Goal: Information Seeking & Learning: Learn about a topic

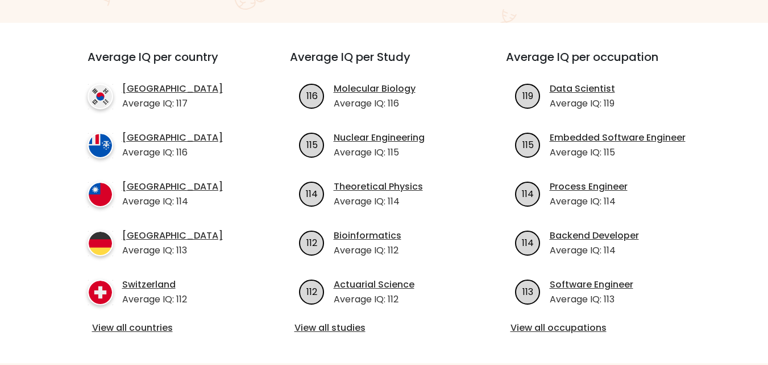
scroll to position [398, 0]
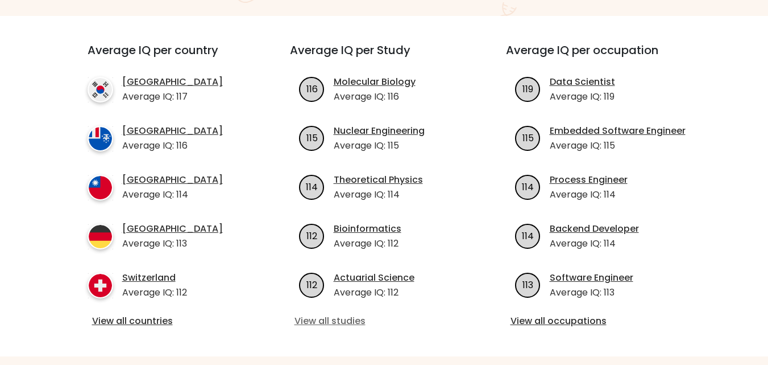
click at [329, 314] on link "View all studies" at bounding box center [385, 321] width 180 height 14
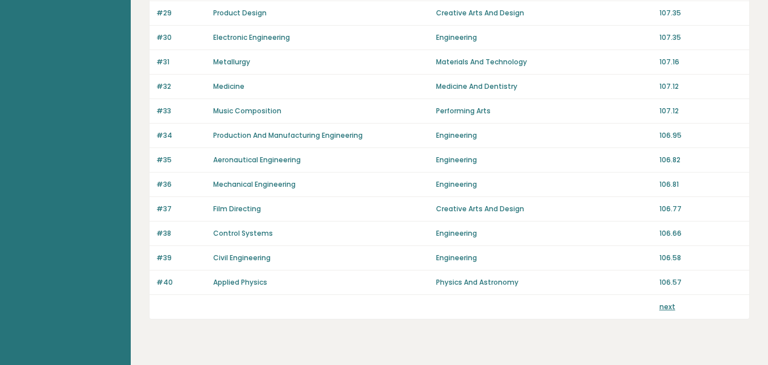
scroll to position [839, 0]
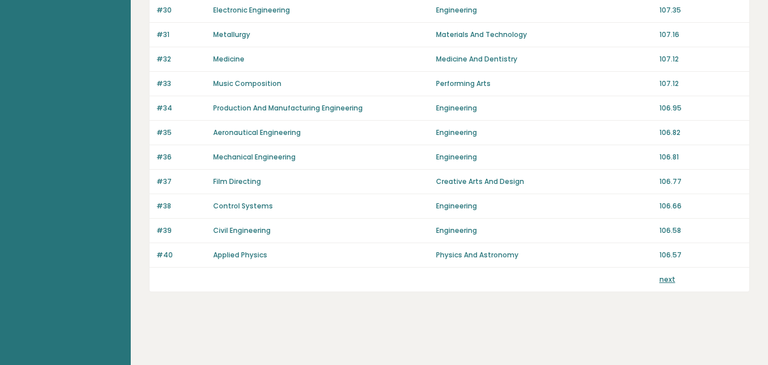
click at [669, 282] on link "next" at bounding box center [668, 279] width 16 height 10
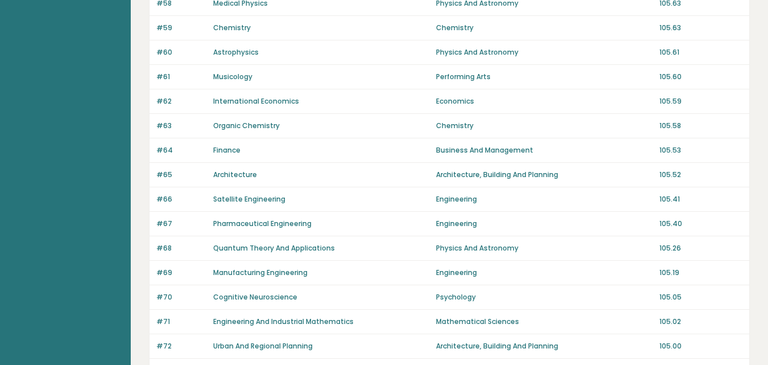
scroll to position [839, 0]
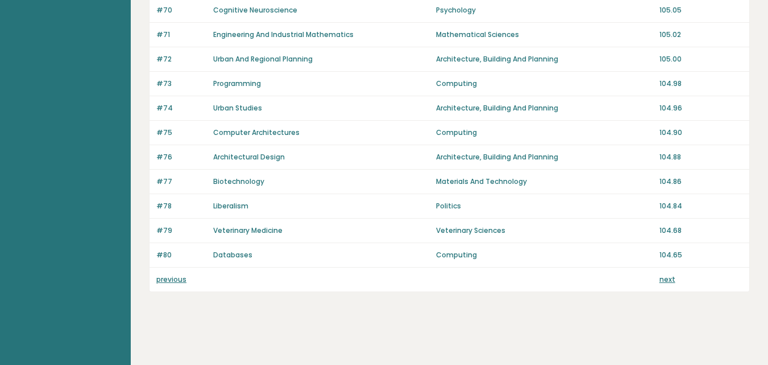
click at [667, 282] on link "next" at bounding box center [668, 279] width 16 height 10
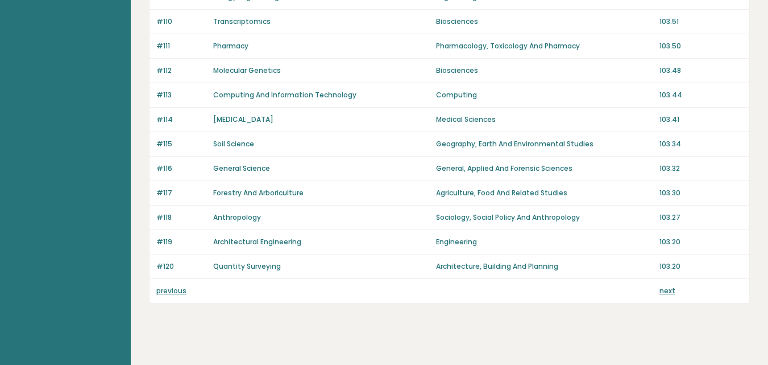
scroll to position [839, 0]
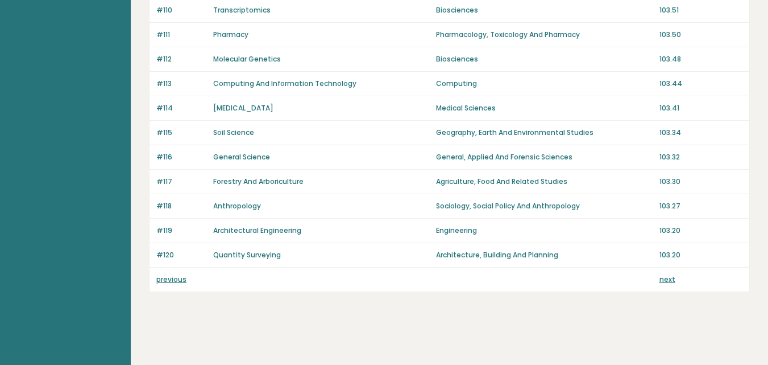
click at [677, 280] on div "next" at bounding box center [701, 279] width 83 height 10
click at [668, 275] on link "next" at bounding box center [668, 279] width 16 height 10
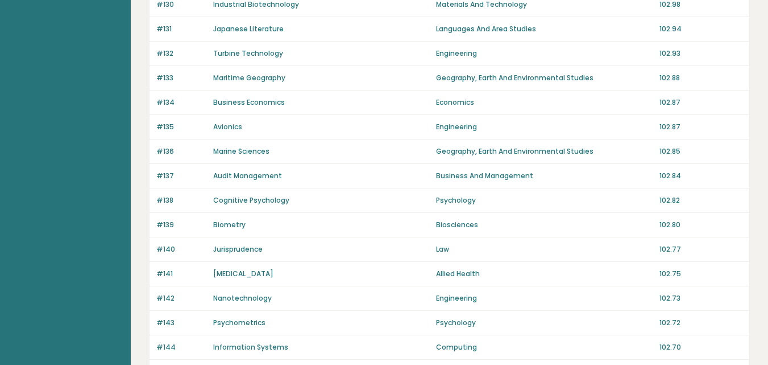
scroll to position [839, 0]
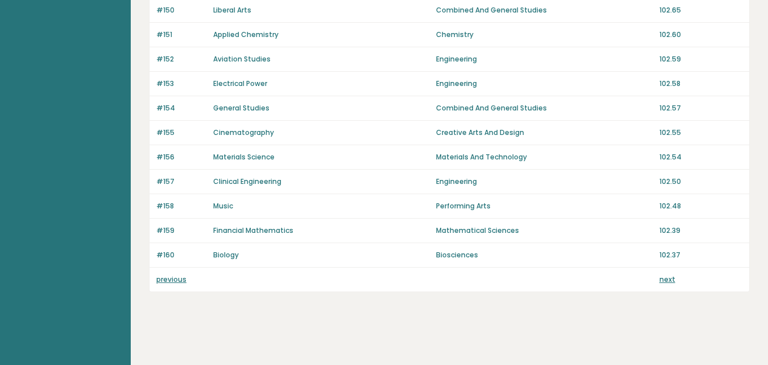
click at [664, 282] on link "next" at bounding box center [668, 279] width 16 height 10
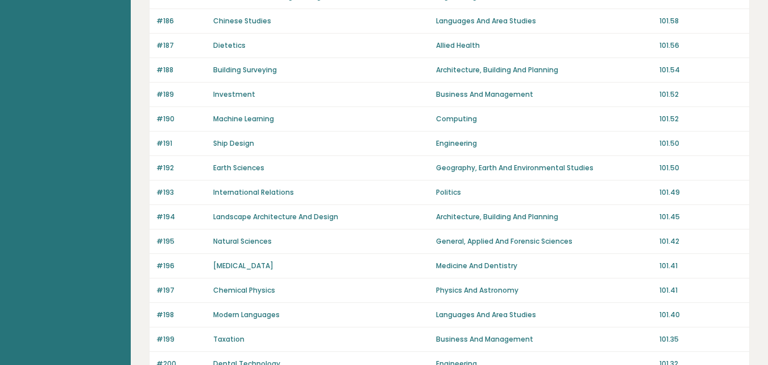
scroll to position [839, 0]
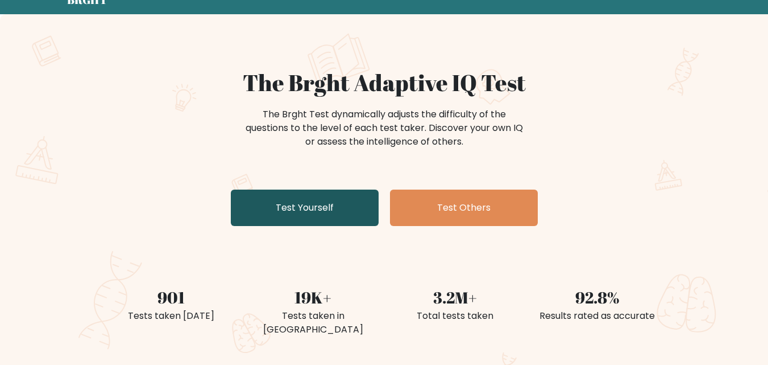
scroll to position [114, 0]
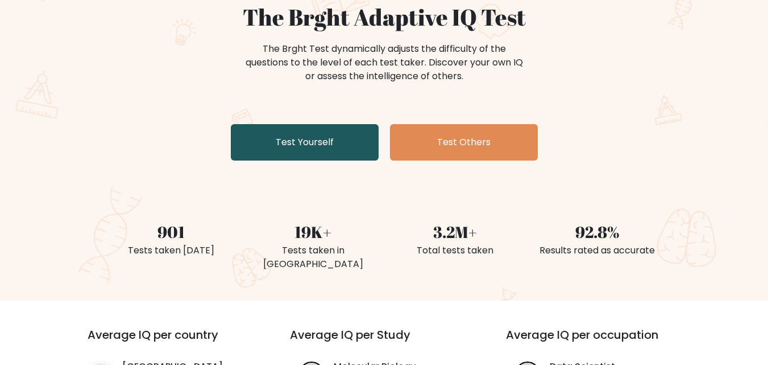
click at [361, 137] on link "Test Yourself" at bounding box center [305, 142] width 148 height 36
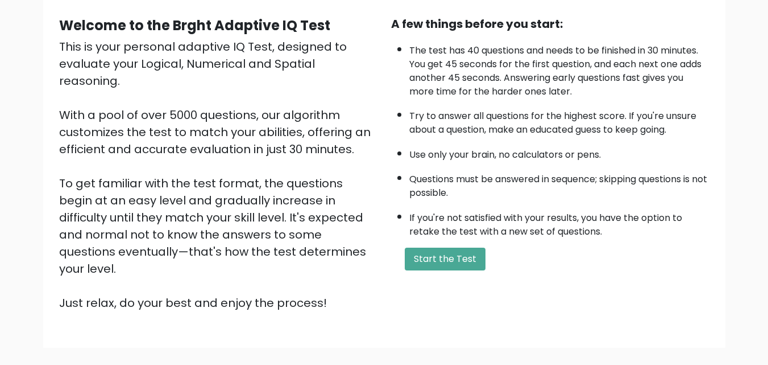
scroll to position [43, 0]
